Goal: Task Accomplishment & Management: Manage account settings

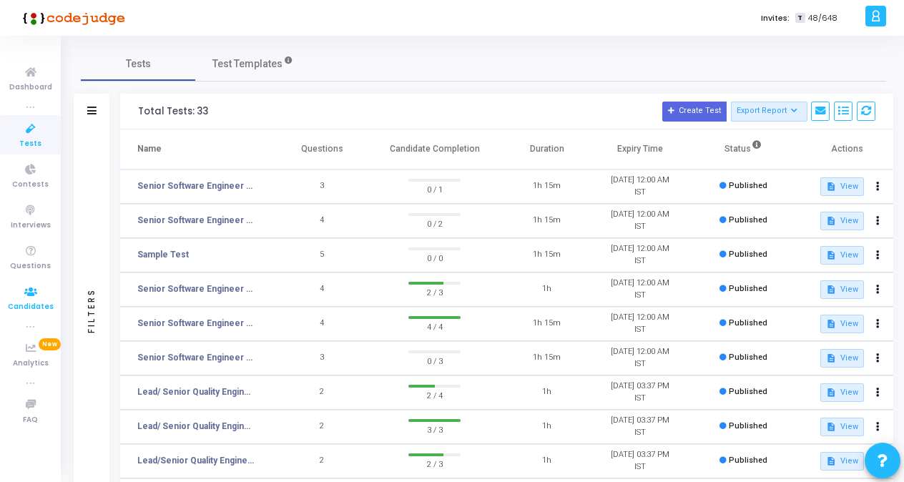
click at [39, 301] on span "Candidates" at bounding box center [31, 307] width 46 height 12
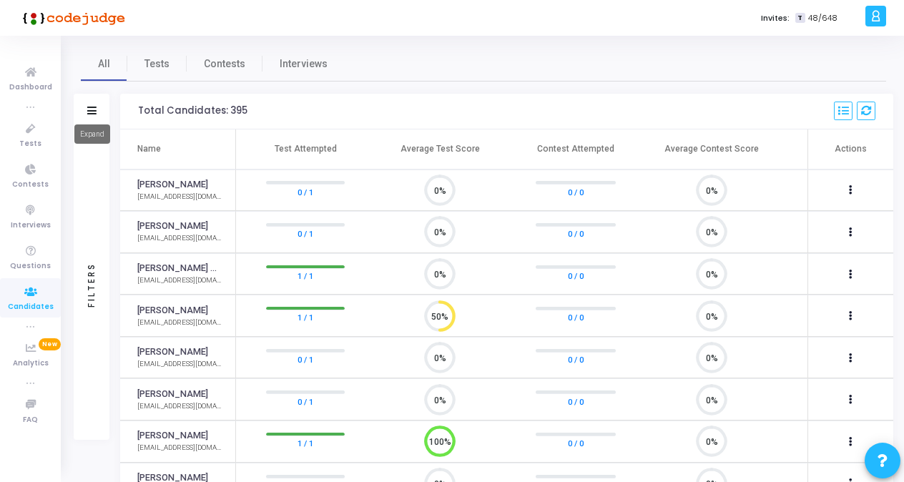
click at [87, 113] on icon at bounding box center [91, 111] width 9 height 8
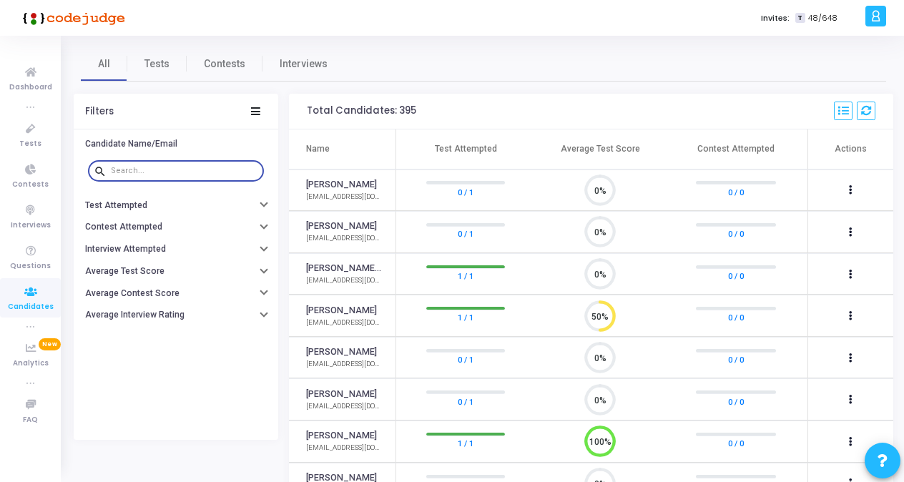
click at [132, 173] on input "text" at bounding box center [184, 171] width 147 height 9
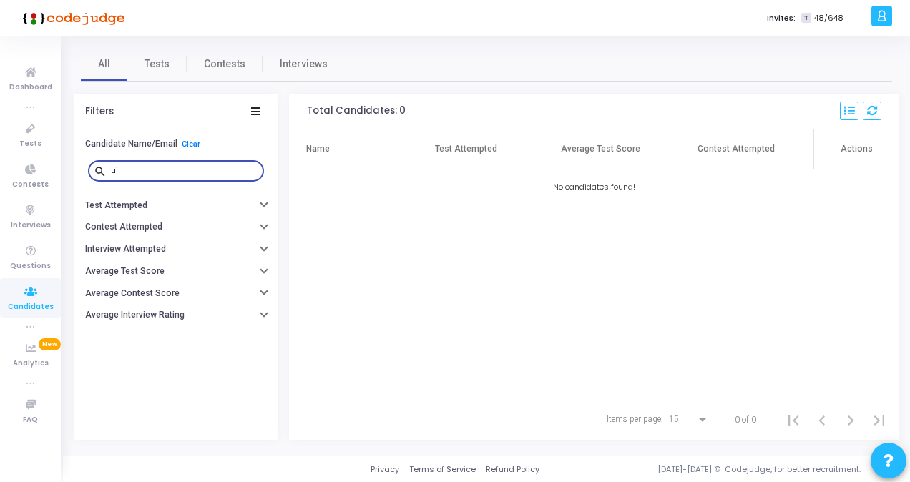
type input "u"
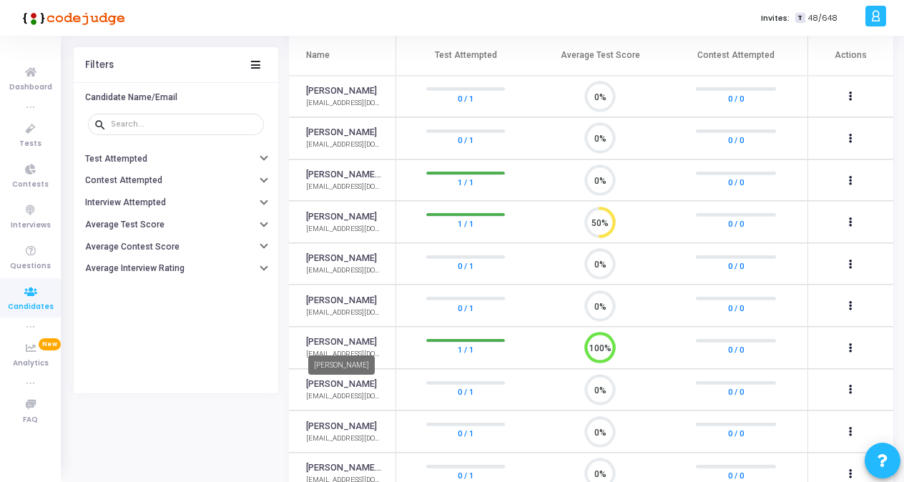
click at [319, 336] on link "[PERSON_NAME]" at bounding box center [341, 343] width 71 height 14
click at [345, 339] on link "[PERSON_NAME]" at bounding box center [341, 343] width 71 height 14
click at [467, 346] on link "1 / 1" at bounding box center [466, 350] width 16 height 14
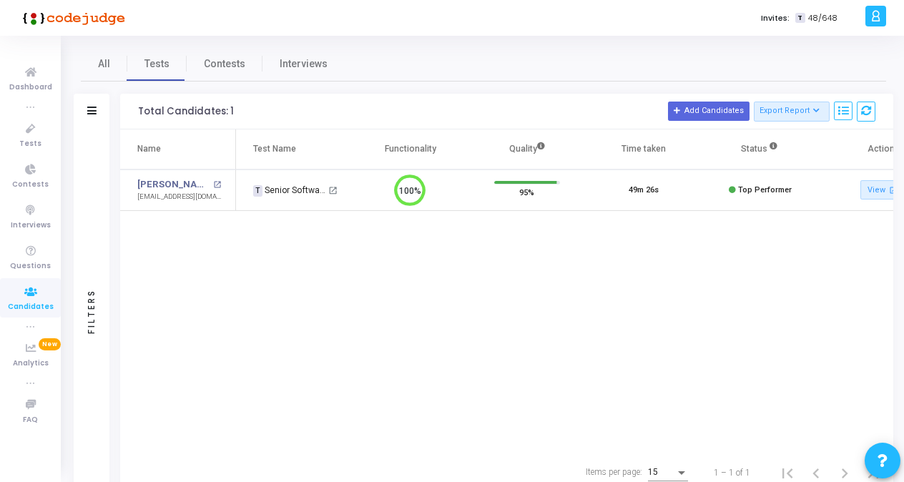
scroll to position [0, 41]
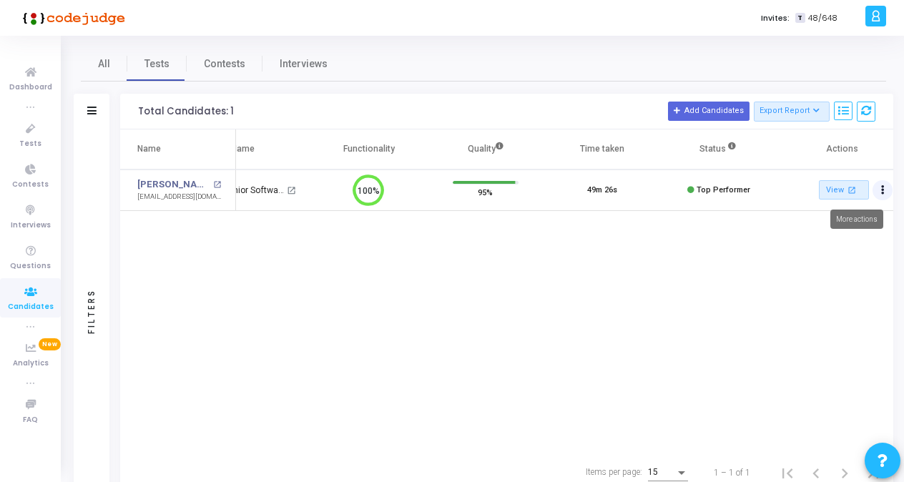
click at [888, 196] on button "Actions" at bounding box center [883, 190] width 20 height 20
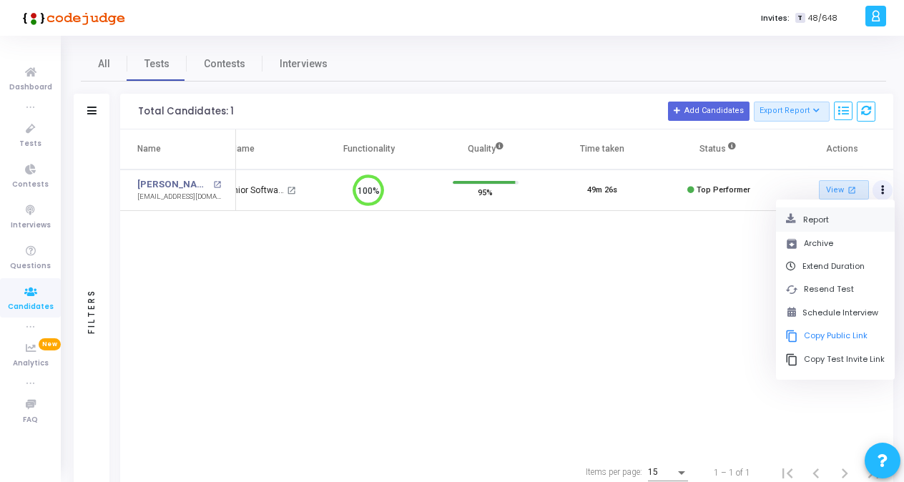
click at [836, 224] on button "Report" at bounding box center [834, 220] width 99 height 14
